Goal: Task Accomplishment & Management: Complete application form

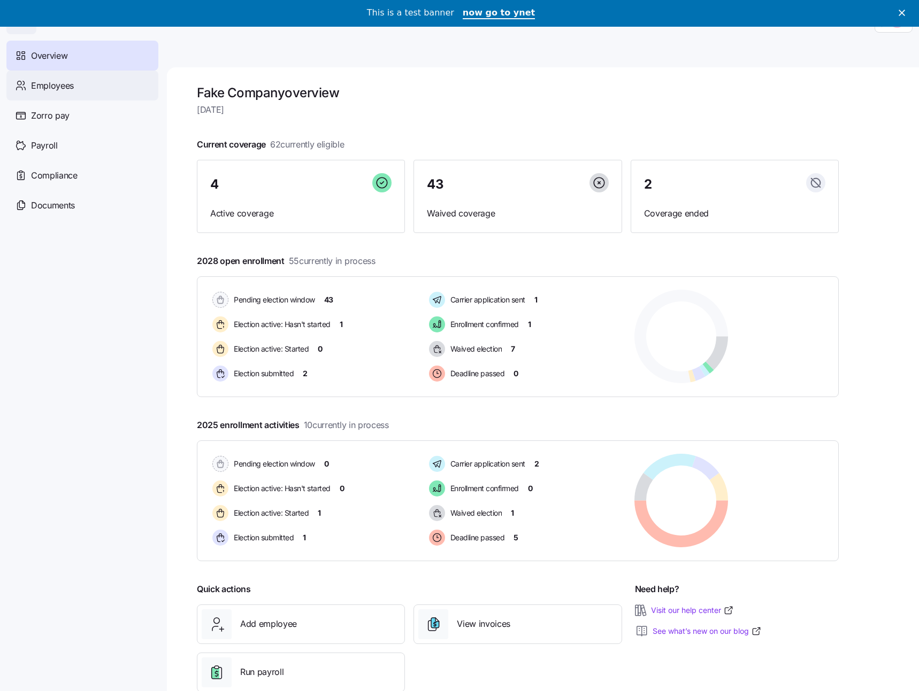
click at [78, 89] on div "Employees" at bounding box center [82, 86] width 152 height 30
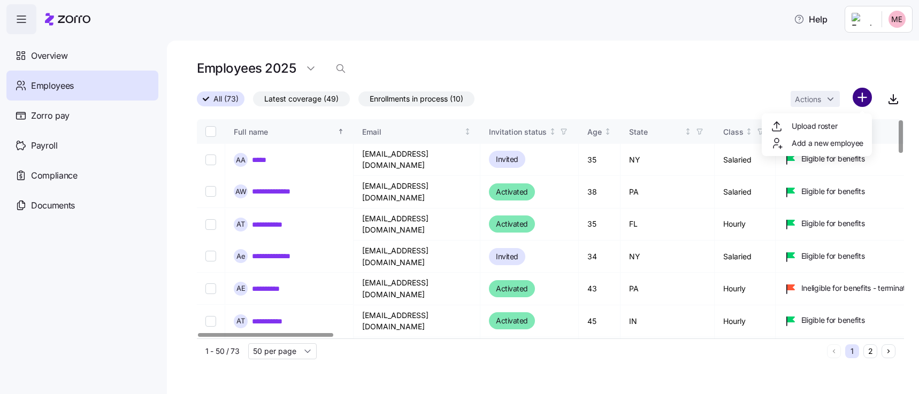
click at [867, 93] on html "**********" at bounding box center [459, 194] width 919 height 388
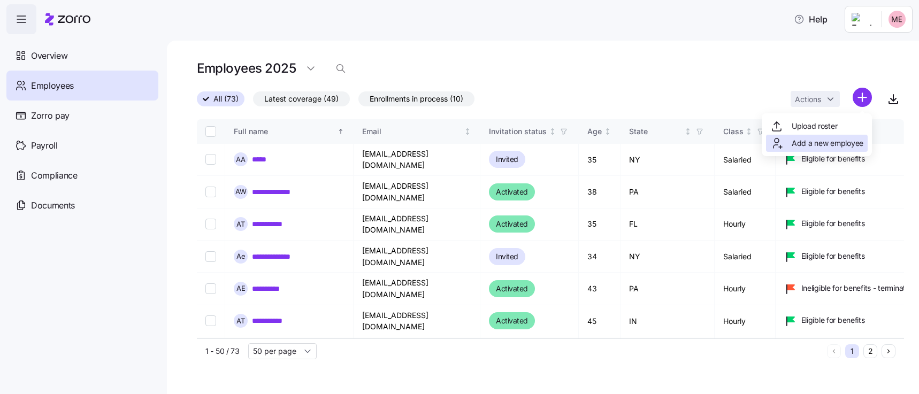
click at [848, 145] on span "Add a new employee" at bounding box center [827, 143] width 72 height 11
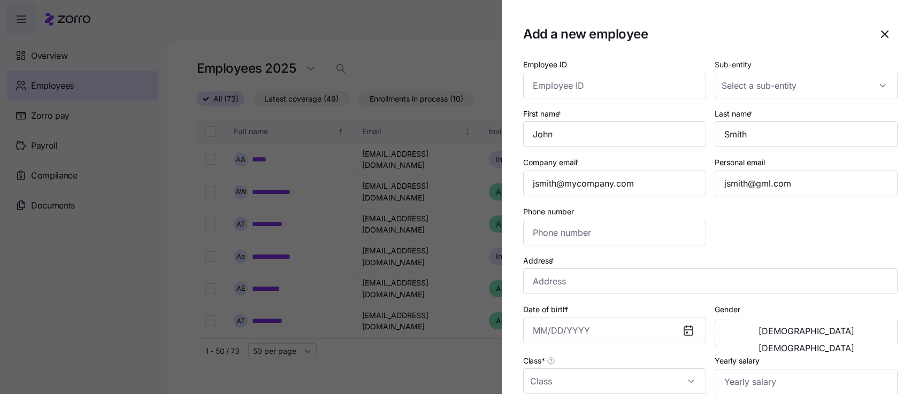
type input "(703) 555-5678"
type input "$656,665"
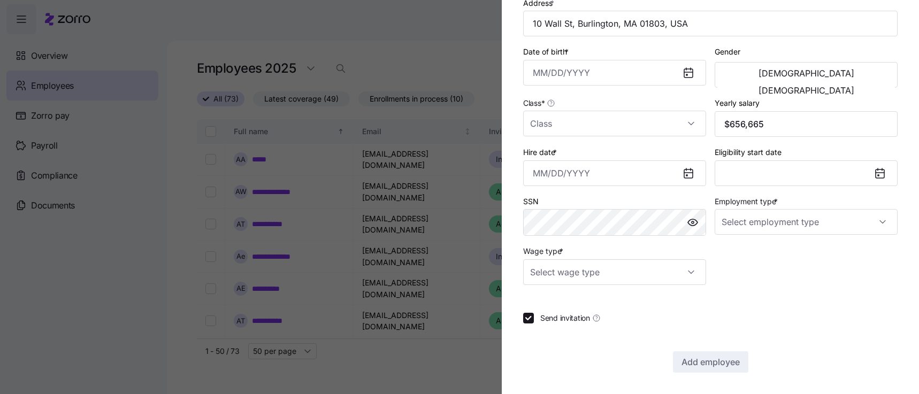
type input "Full Time"
type input "Salary"
checkbox input "false"
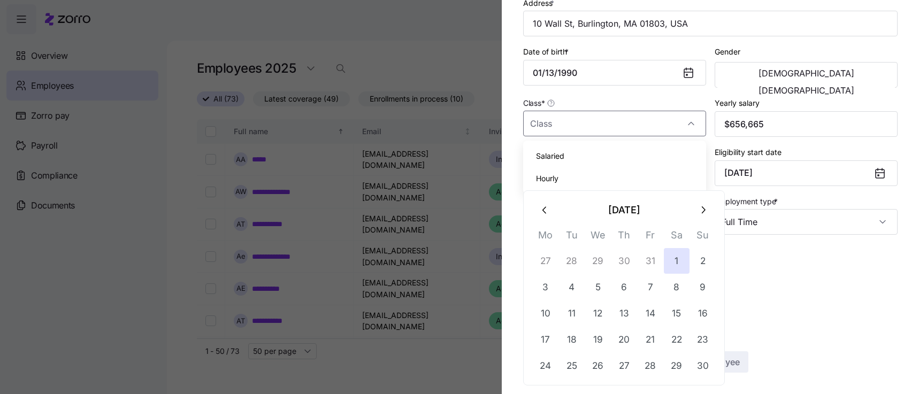
click at [836, 324] on div "Employee ID Sub-entity First name * Last name * Company email * Personal email …" at bounding box center [710, 86] width 374 height 573
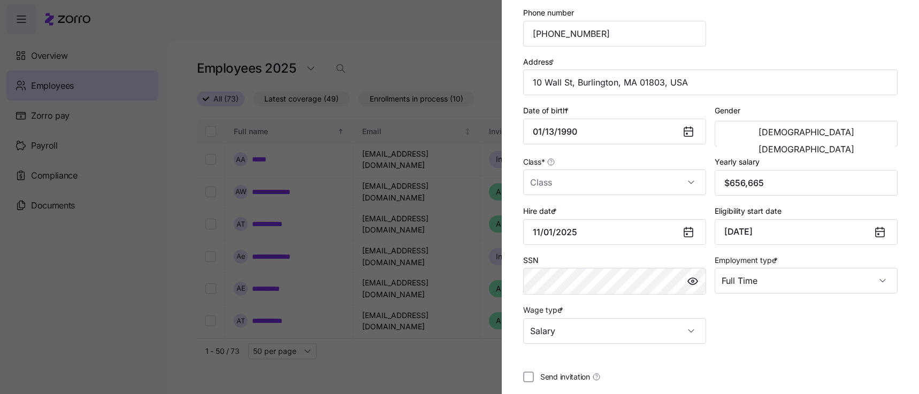
scroll to position [196, 0]
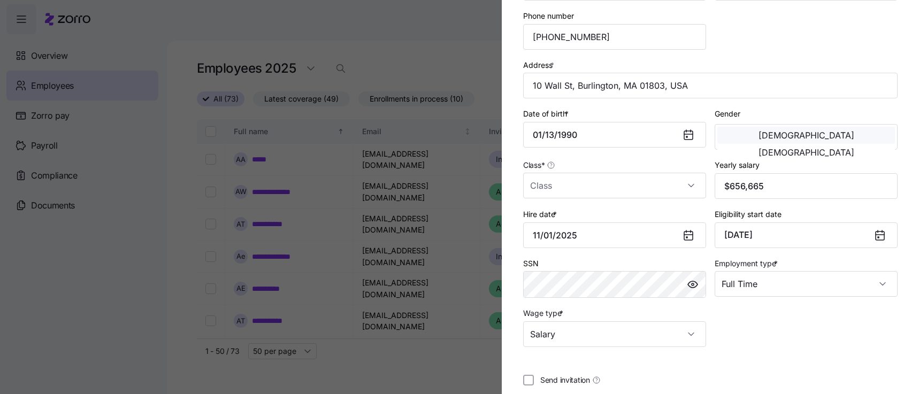
click at [759, 142] on button "Male" at bounding box center [806, 135] width 178 height 17
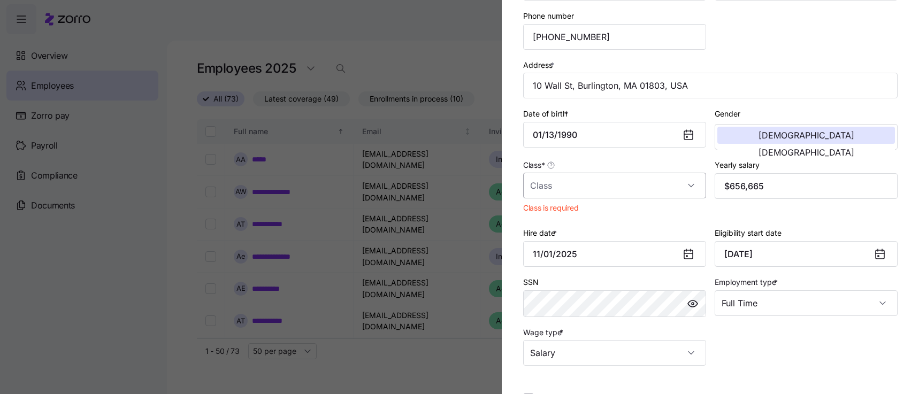
click at [565, 190] on input "Class *" at bounding box center [614, 186] width 183 height 26
click at [556, 221] on span "Salaried" at bounding box center [550, 218] width 28 height 12
type input "Salaried"
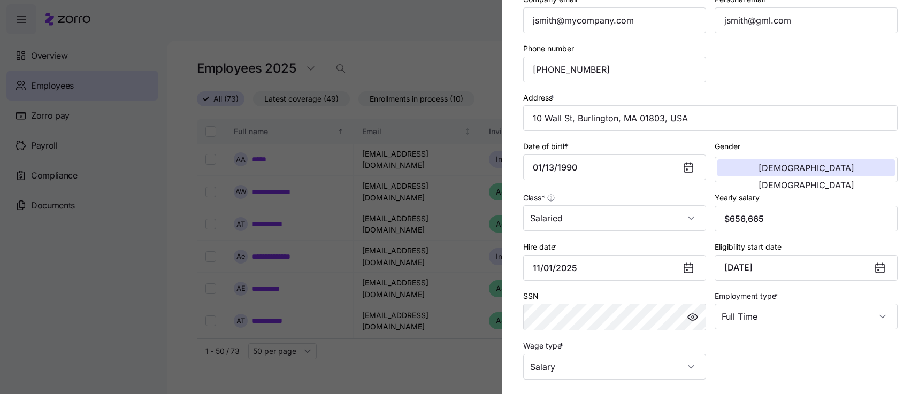
scroll to position [0, 0]
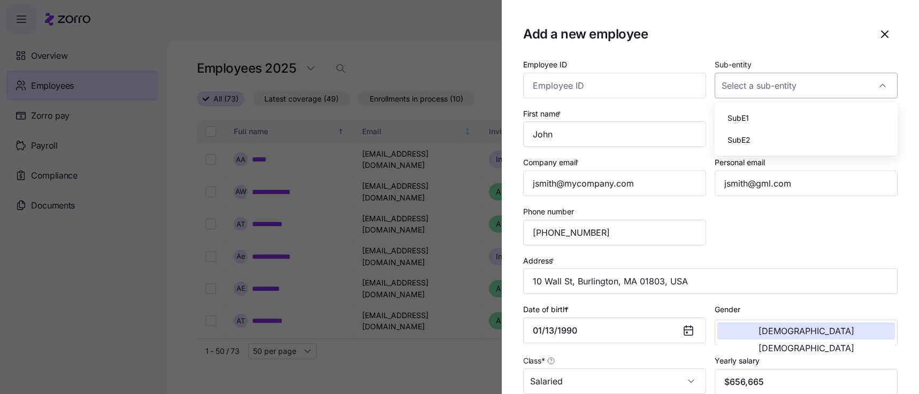
click at [777, 78] on input "Sub-entity" at bounding box center [805, 86] width 183 height 26
click at [764, 117] on div "SubE1" at bounding box center [806, 118] width 174 height 22
type input "SubE1"
click at [753, 231] on div "Employee ID Sub-entity SubE1 First name * Last name * Company email * Personal …" at bounding box center [710, 300] width 383 height 494
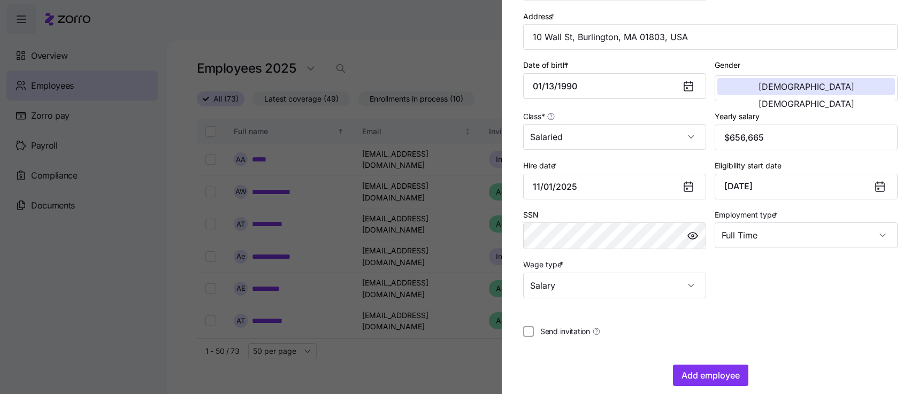
scroll to position [258, 0]
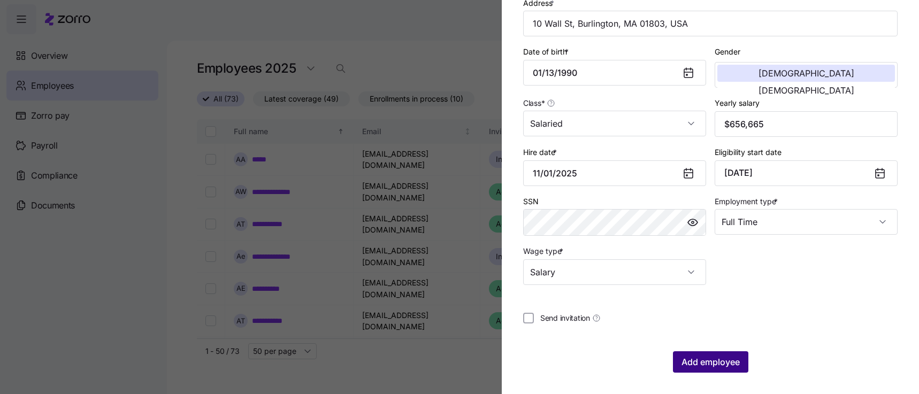
click at [720, 357] on span "Add employee" at bounding box center [710, 362] width 58 height 13
